Goal: Task Accomplishment & Management: Manage account settings

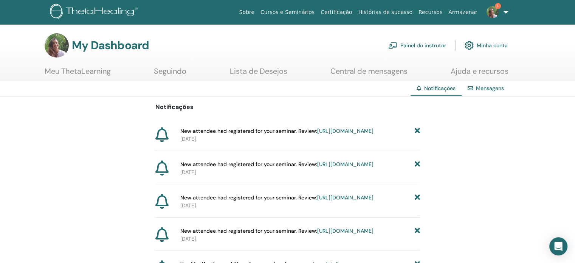
click at [337, 134] on link "https://member.thetahealing.com/instructor/seminar/362049/attendees" at bounding box center [345, 130] width 56 height 7
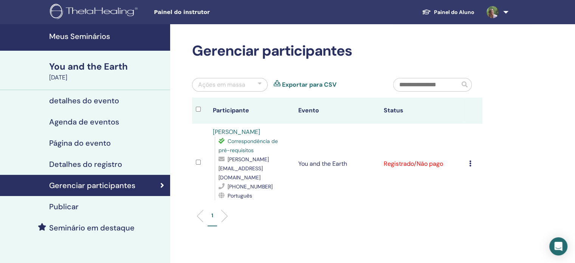
click at [67, 204] on h4 "Publicar" at bounding box center [63, 206] width 29 height 9
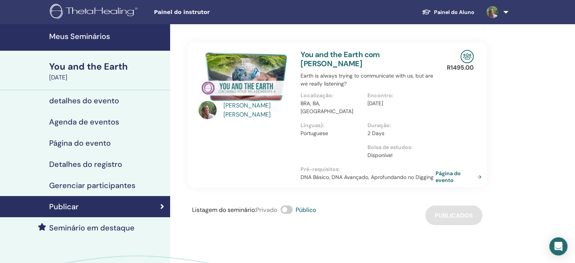
click at [447, 170] on link "Página do evento" at bounding box center [459, 177] width 49 height 14
